Goal: Task Accomplishment & Management: Use online tool/utility

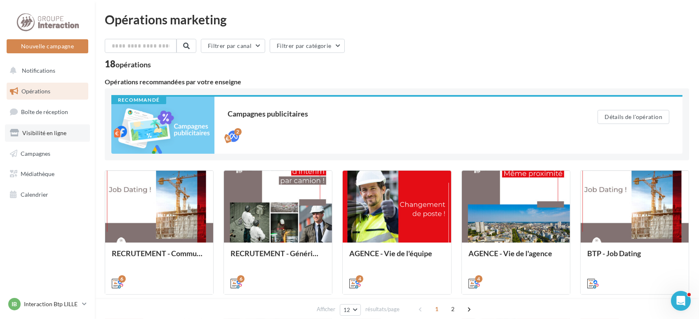
click at [36, 136] on link "Visibilité en ligne" at bounding box center [47, 132] width 85 height 17
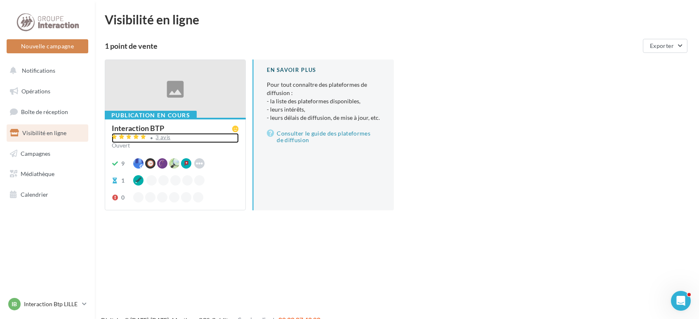
click at [191, 135] on div "3 avis" at bounding box center [175, 138] width 127 height 10
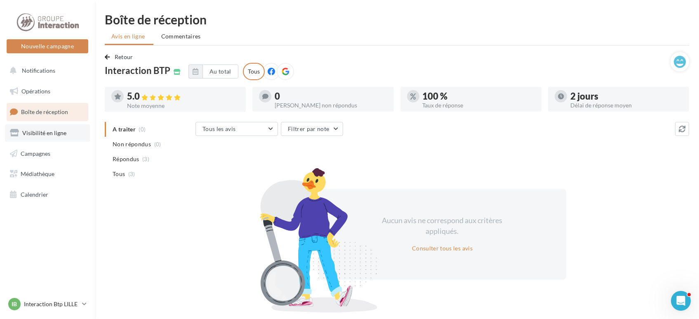
click at [36, 134] on span "Visibilité en ligne" at bounding box center [44, 132] width 44 height 7
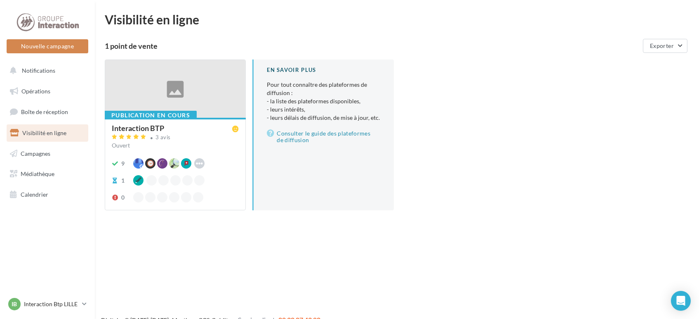
click at [156, 87] on div at bounding box center [175, 89] width 140 height 59
click at [156, 87] on div "Nouvelle campagne Nouvelle campagne Notifications Opérations Boîte de réception…" at bounding box center [349, 172] width 699 height 319
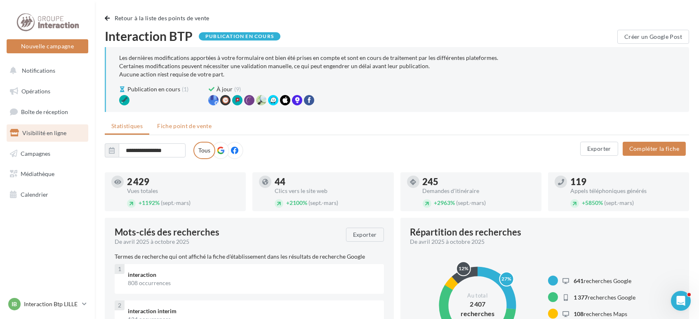
click at [177, 125] on span "Fiche point de vente" at bounding box center [184, 125] width 54 height 7
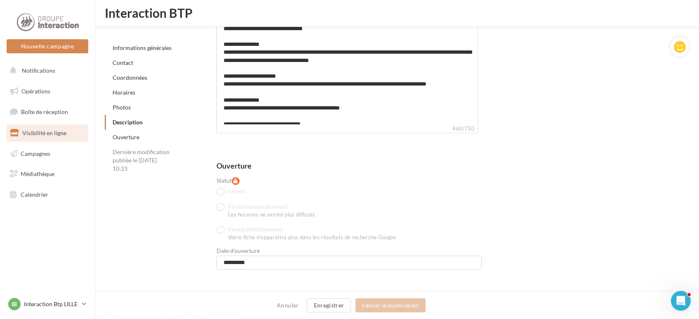
scroll to position [2161, 0]
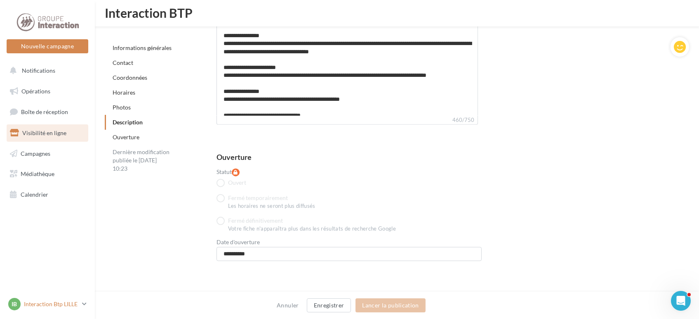
click at [71, 300] on p "Interaction Btp LILLE" at bounding box center [51, 304] width 55 height 8
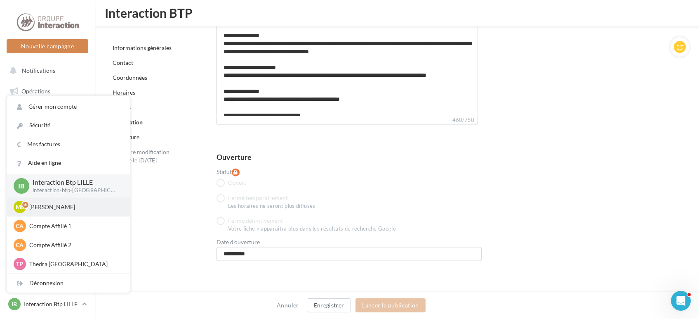
click at [66, 210] on p "Mathis Leray-Martin" at bounding box center [74, 207] width 91 height 8
